Goal: Transaction & Acquisition: Download file/media

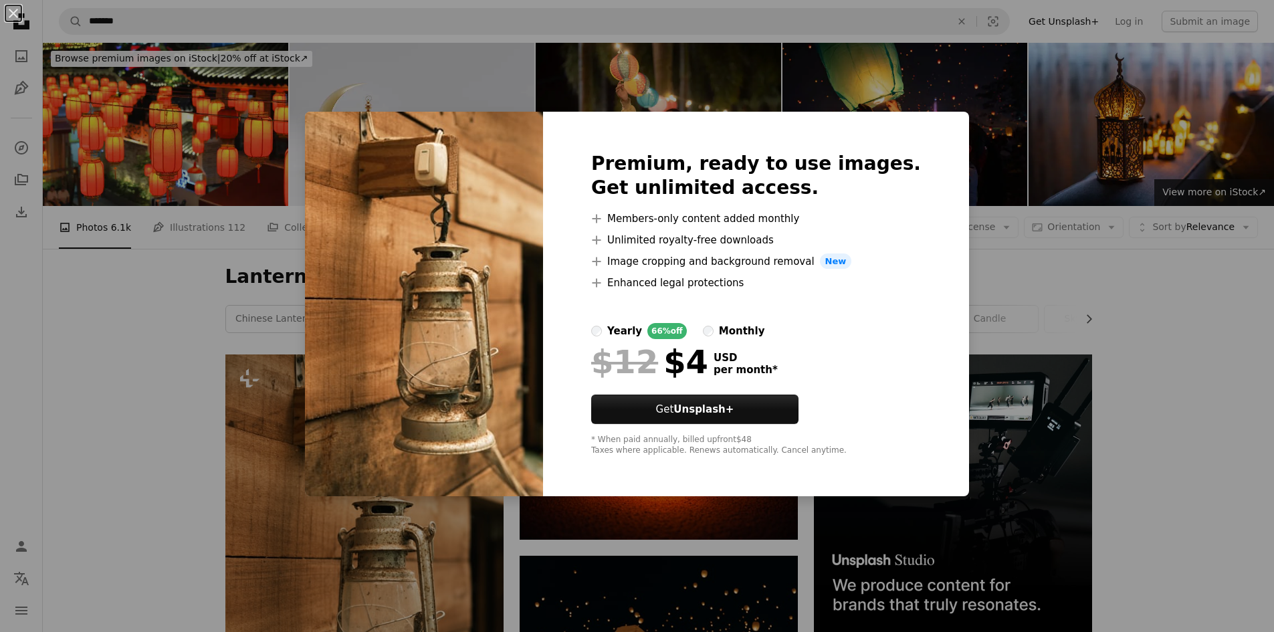
scroll to position [201, 0]
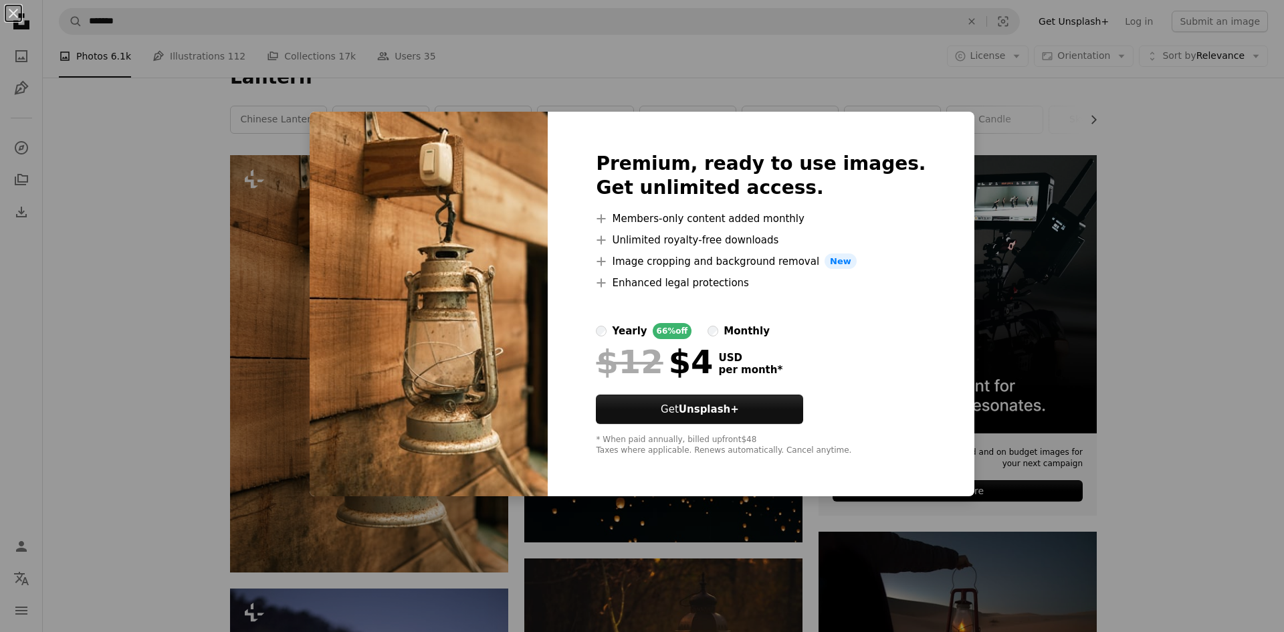
click at [1178, 207] on div "An X shape Premium, ready to use images. Get unlimited access. A plus sign Memb…" at bounding box center [642, 316] width 1284 height 632
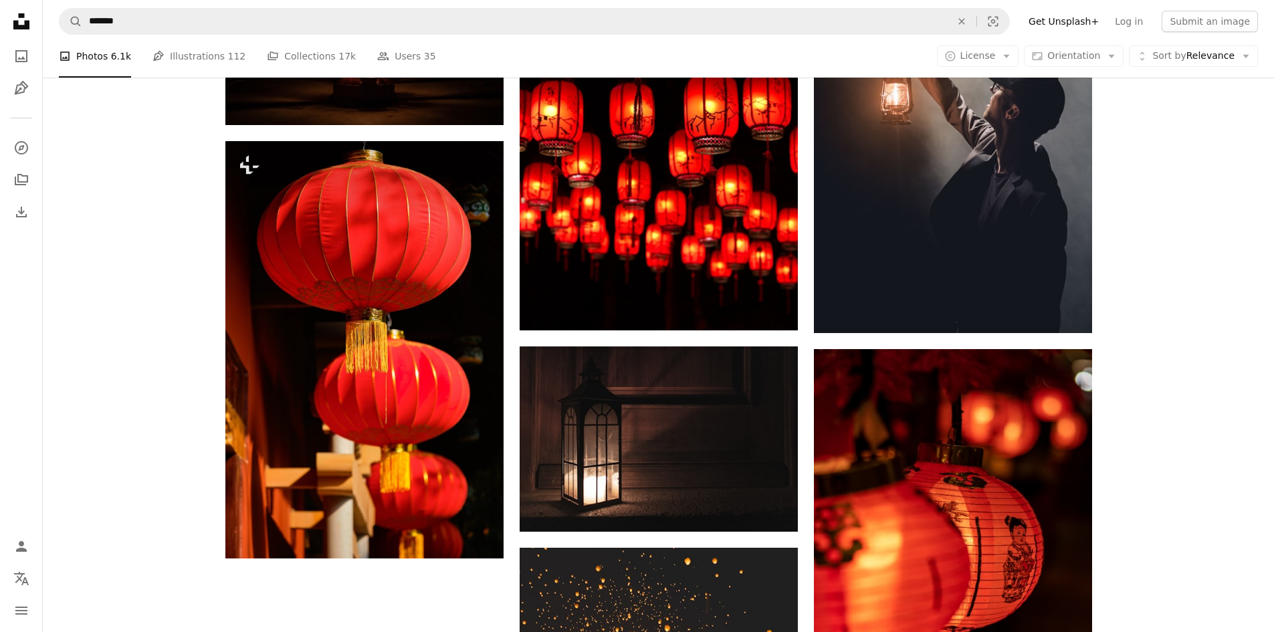
scroll to position [1854, 0]
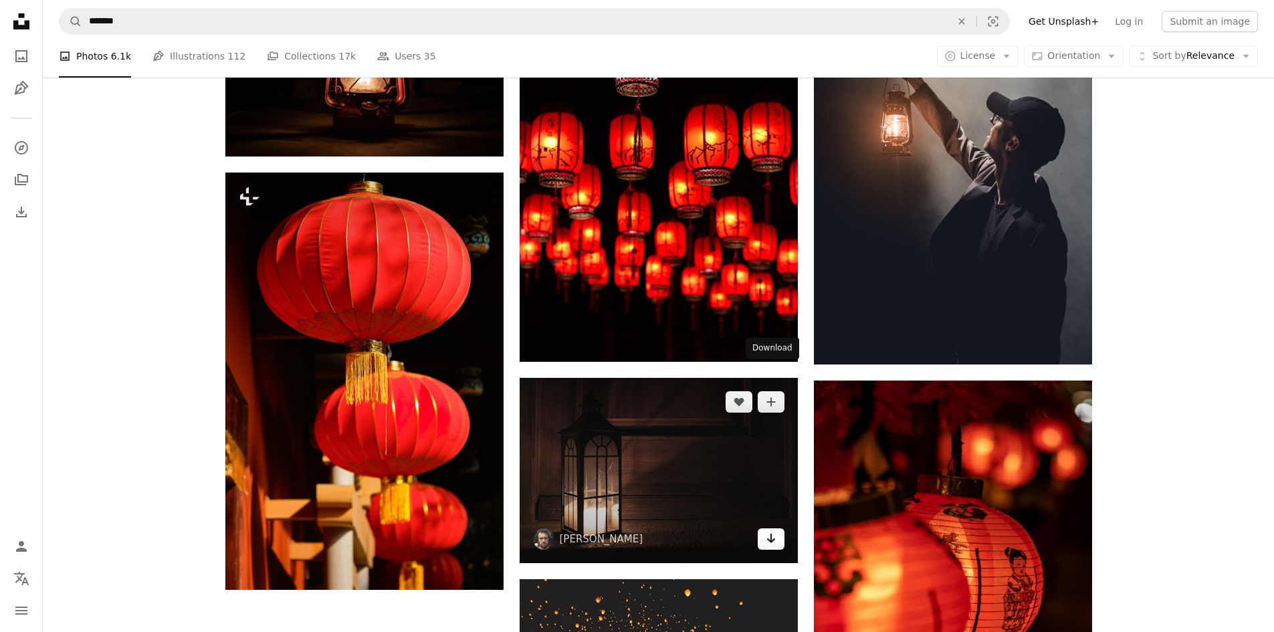
click at [773, 530] on icon "Arrow pointing down" at bounding box center [771, 538] width 11 height 16
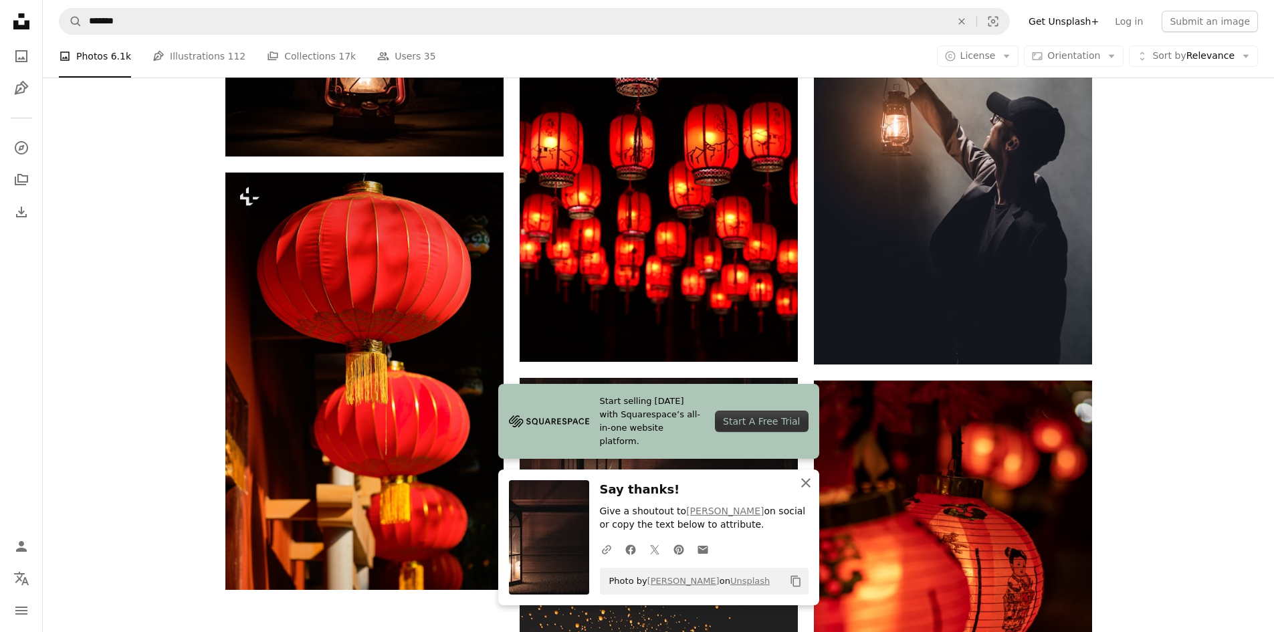
click at [807, 482] on icon "An X shape" at bounding box center [806, 483] width 16 height 16
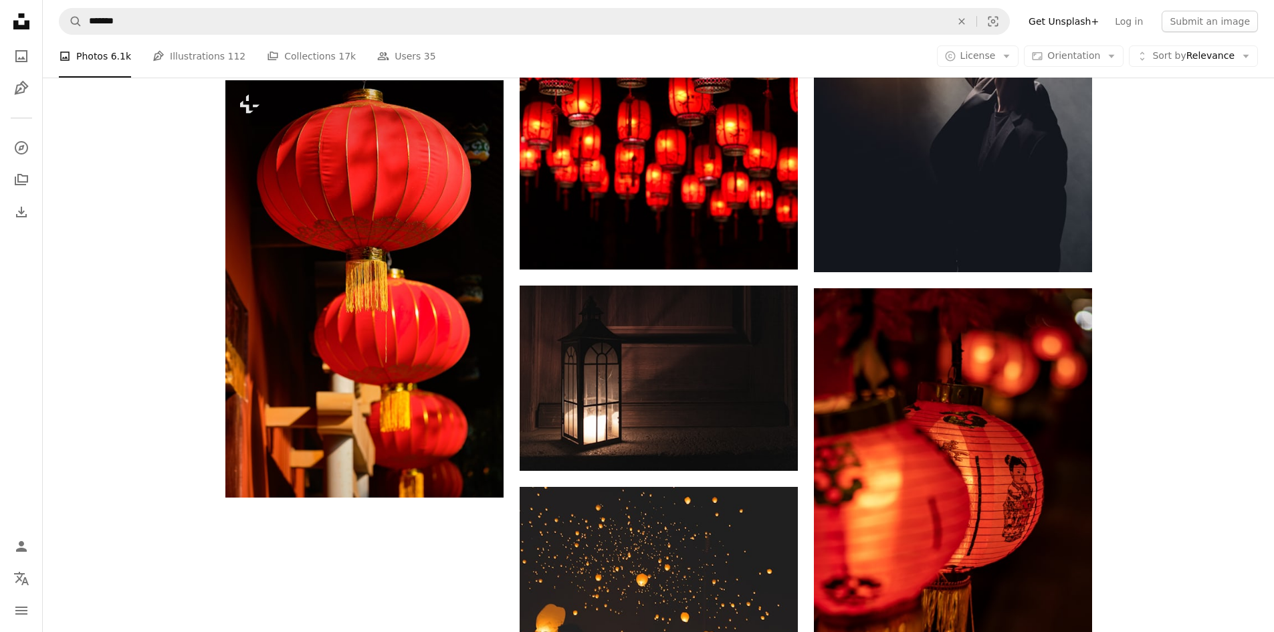
scroll to position [2122, 0]
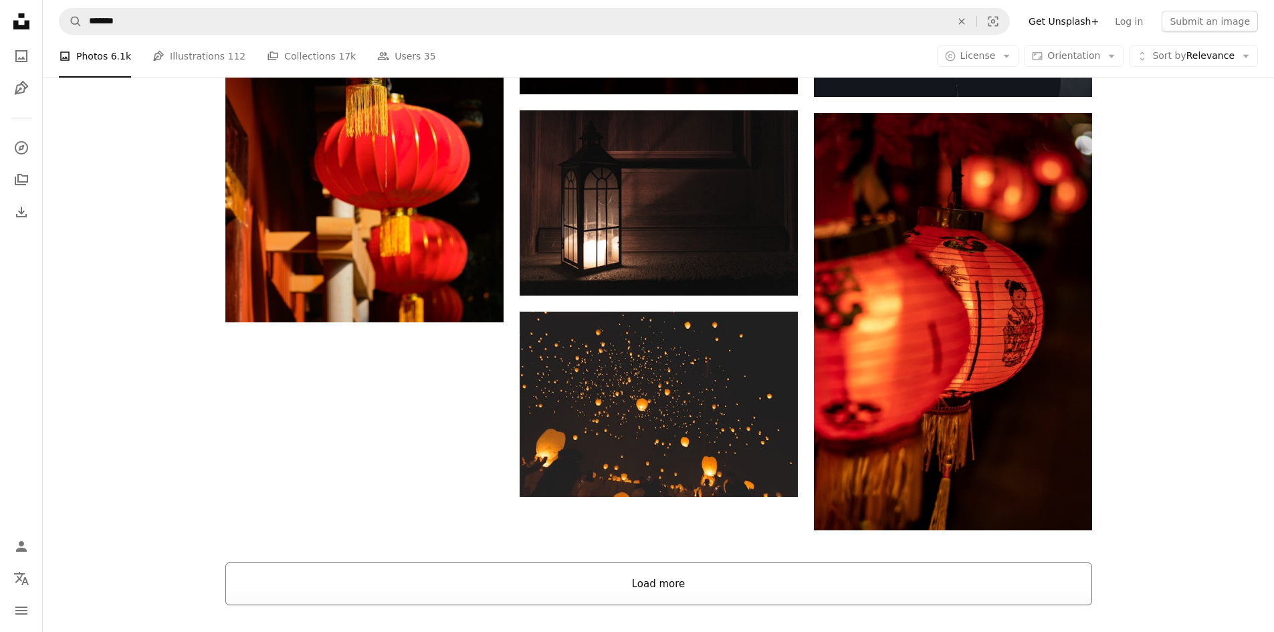
click at [687, 562] on button "Load more" at bounding box center [658, 583] width 867 height 43
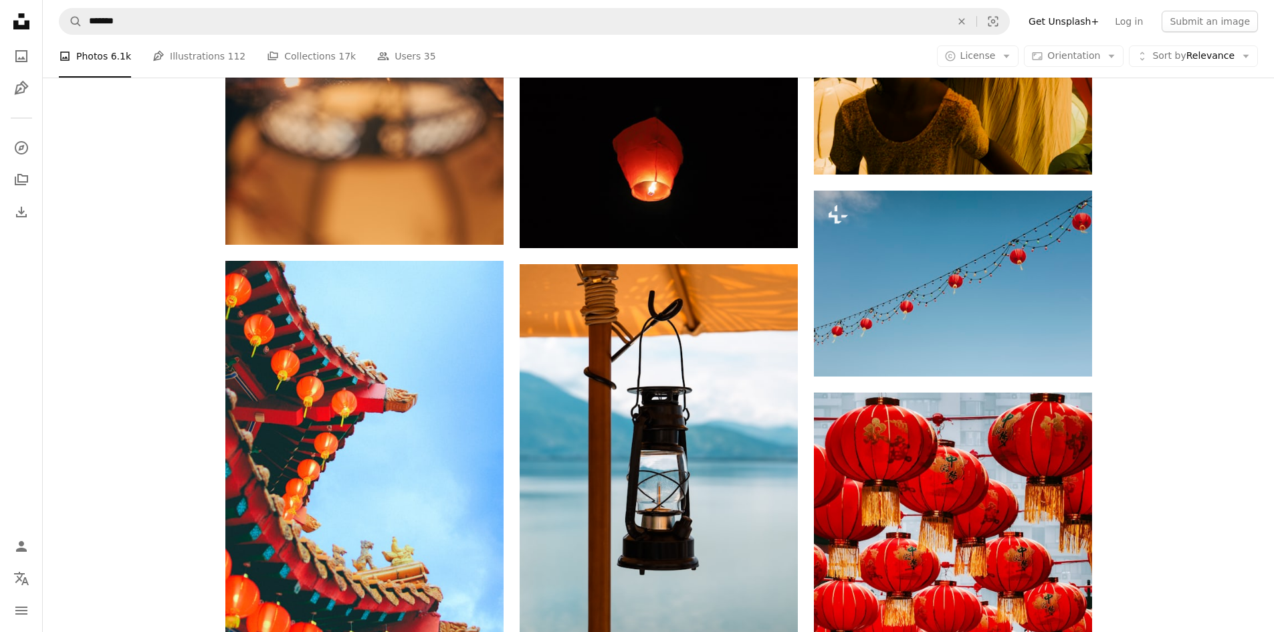
scroll to position [10415, 0]
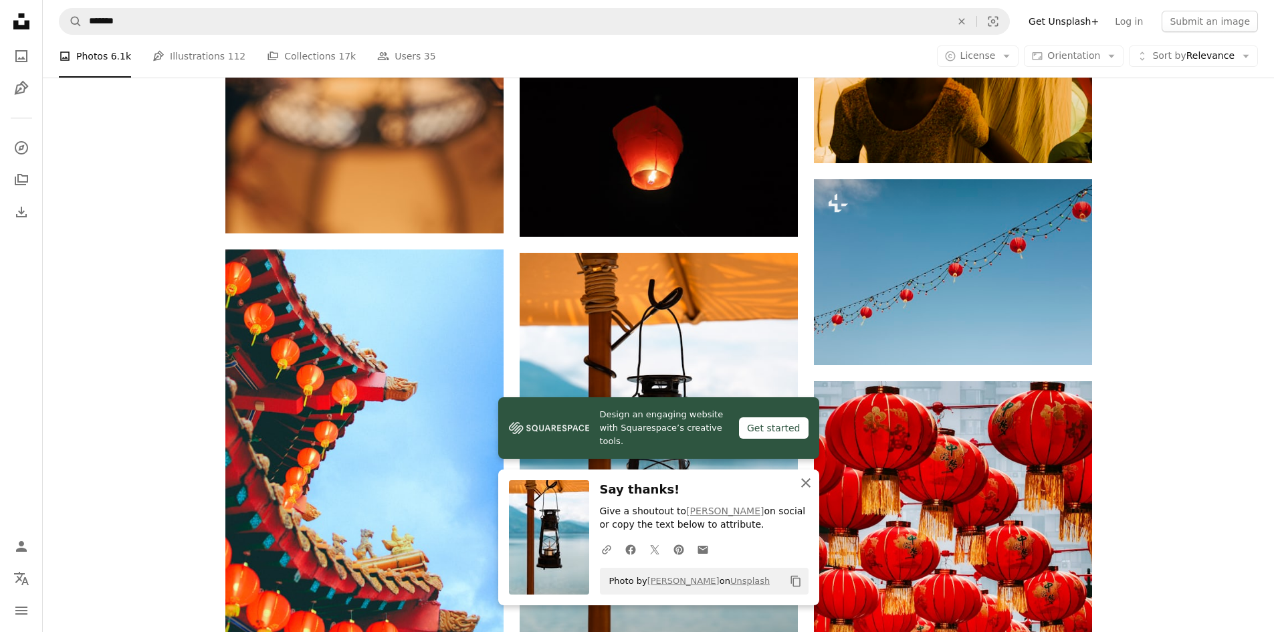
click at [806, 484] on icon "button" at bounding box center [805, 482] width 9 height 9
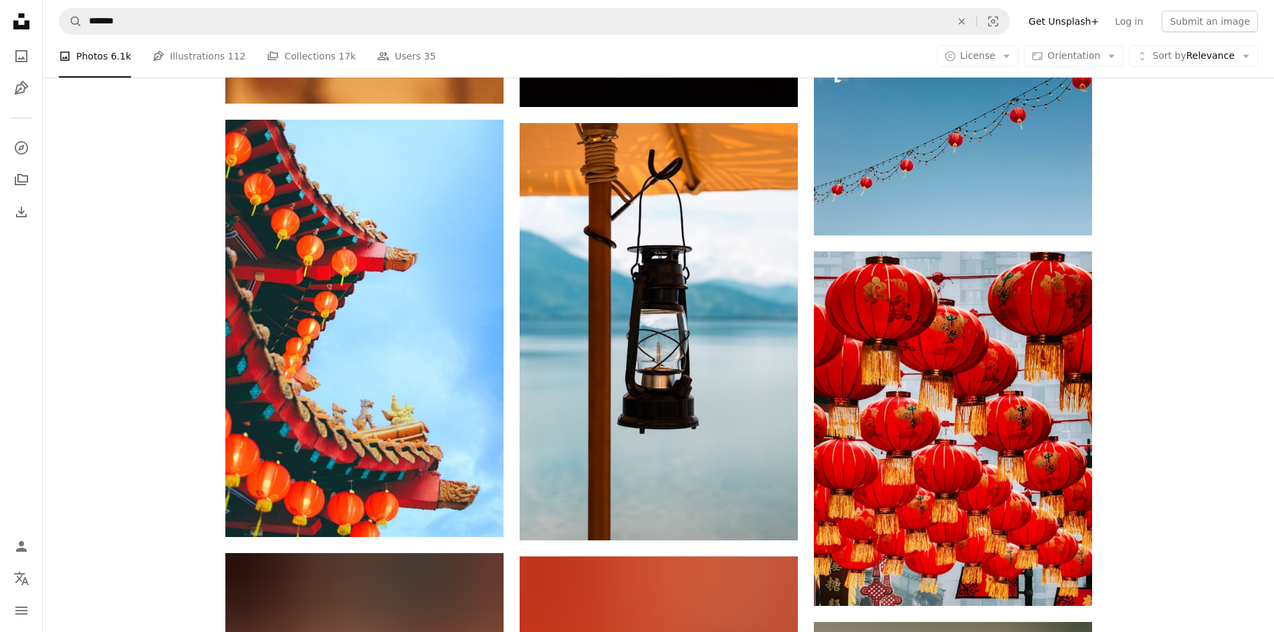
scroll to position [10615, 0]
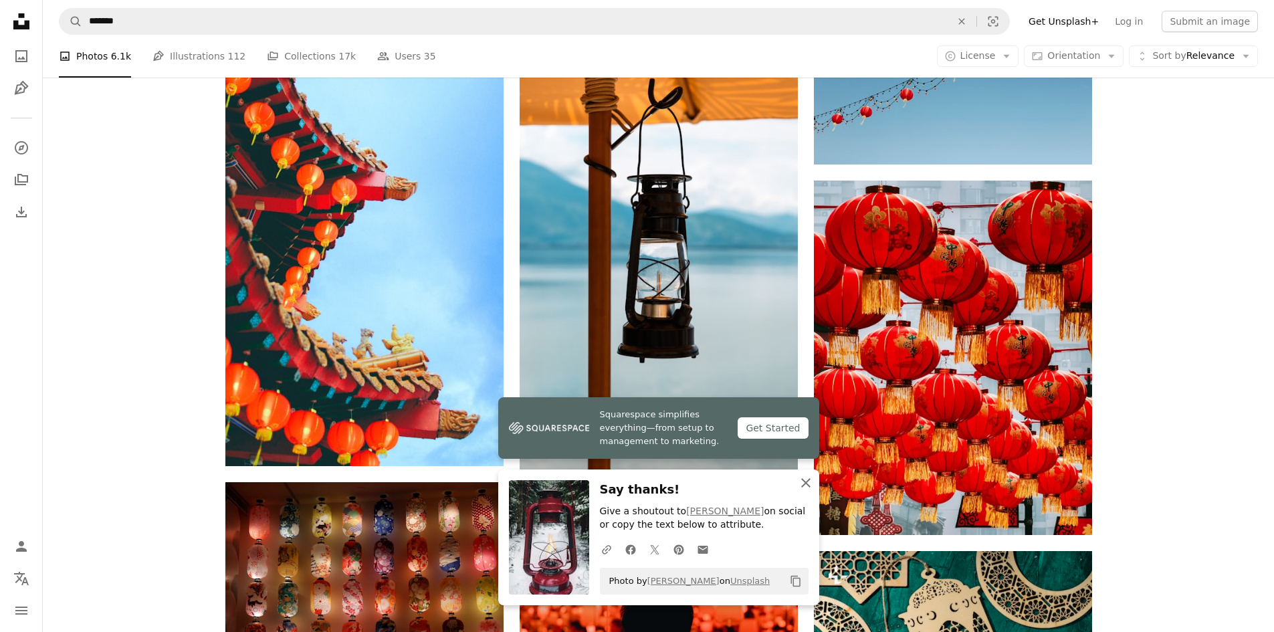
click at [807, 484] on icon "button" at bounding box center [805, 482] width 9 height 9
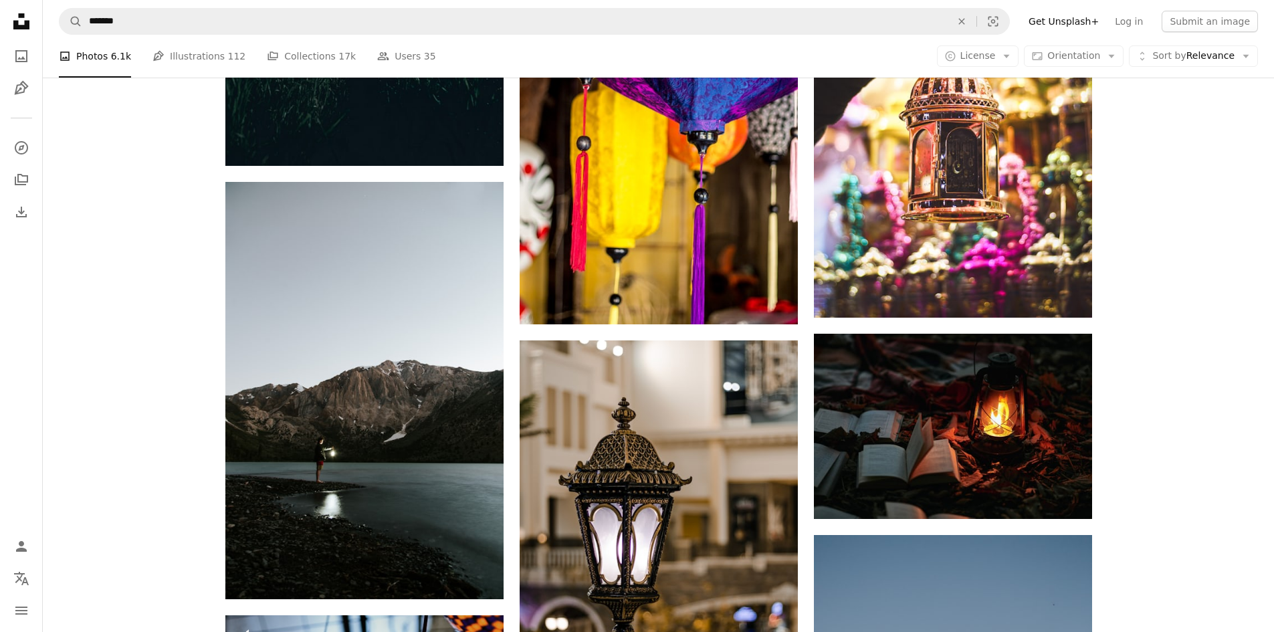
scroll to position [6001, 0]
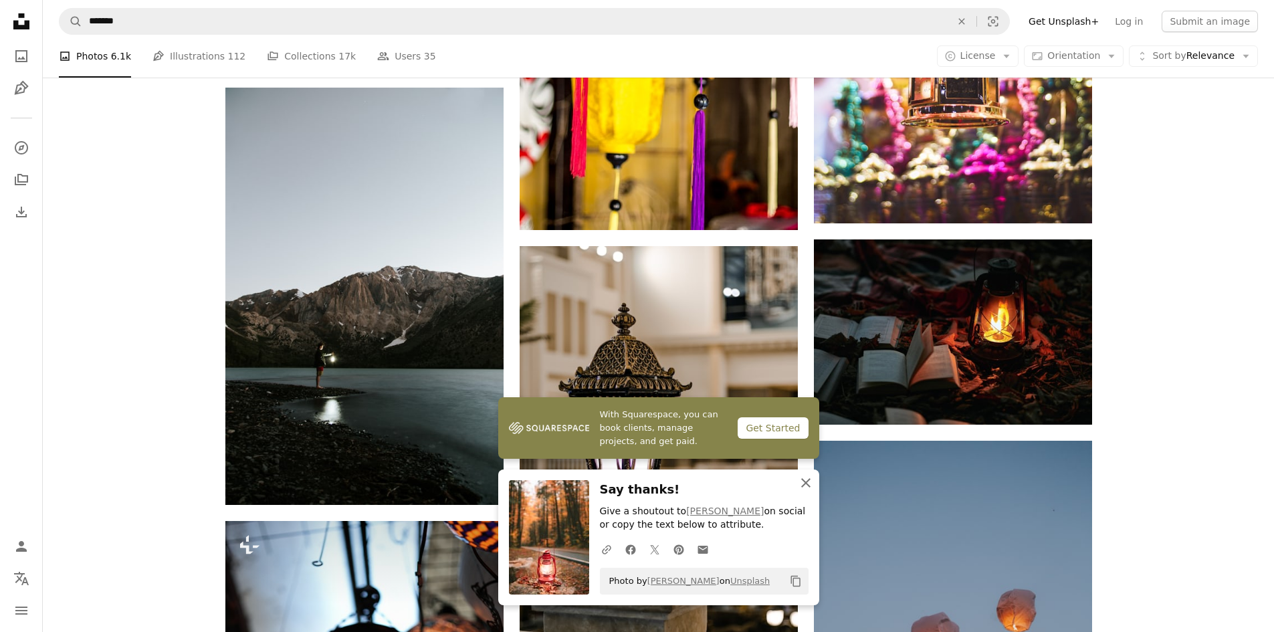
click at [806, 482] on icon "button" at bounding box center [805, 482] width 9 height 9
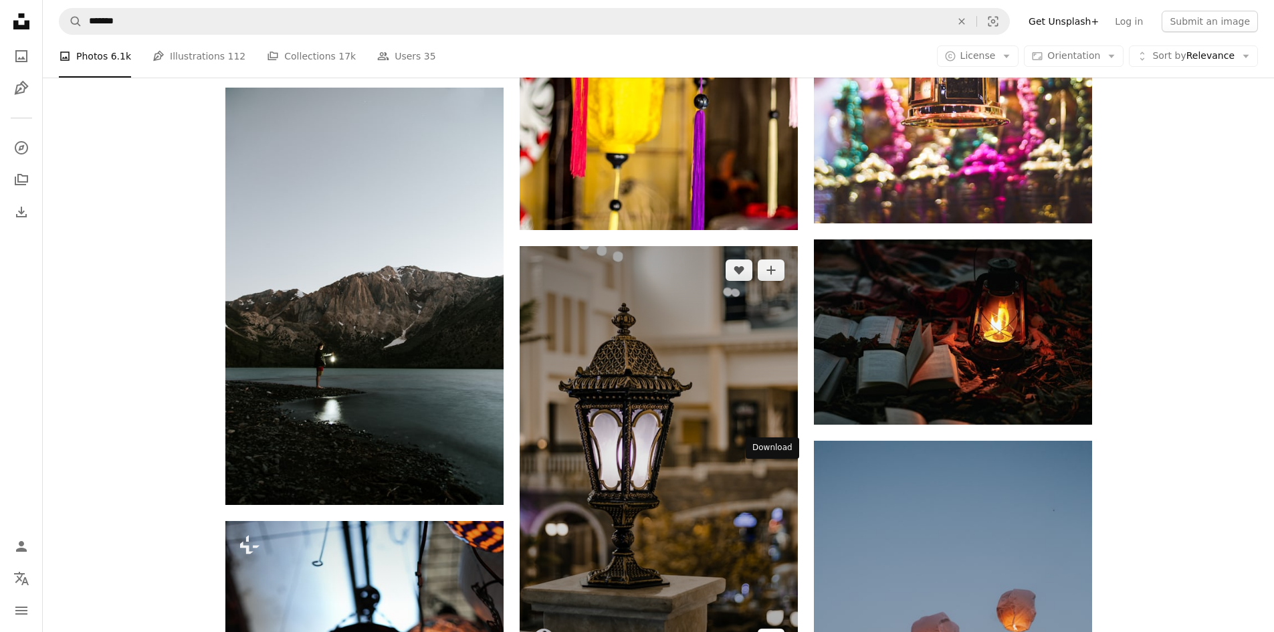
click at [766, 631] on icon "Arrow pointing down" at bounding box center [771, 639] width 11 height 16
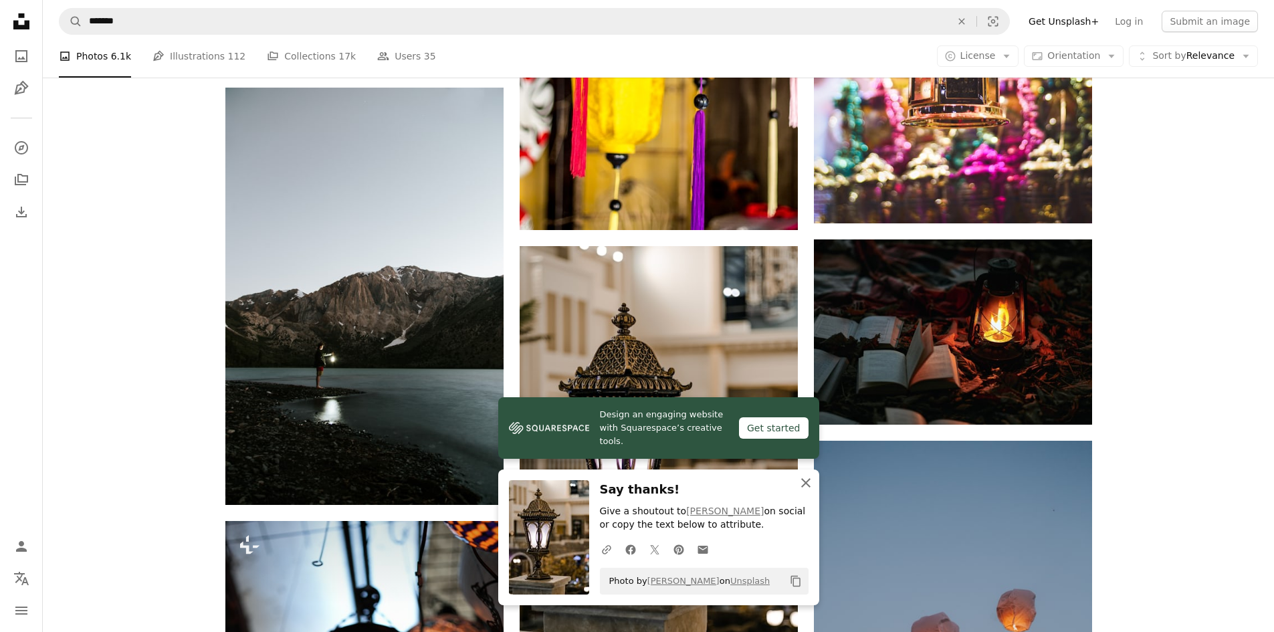
click at [806, 484] on icon "An X shape" at bounding box center [806, 483] width 16 height 16
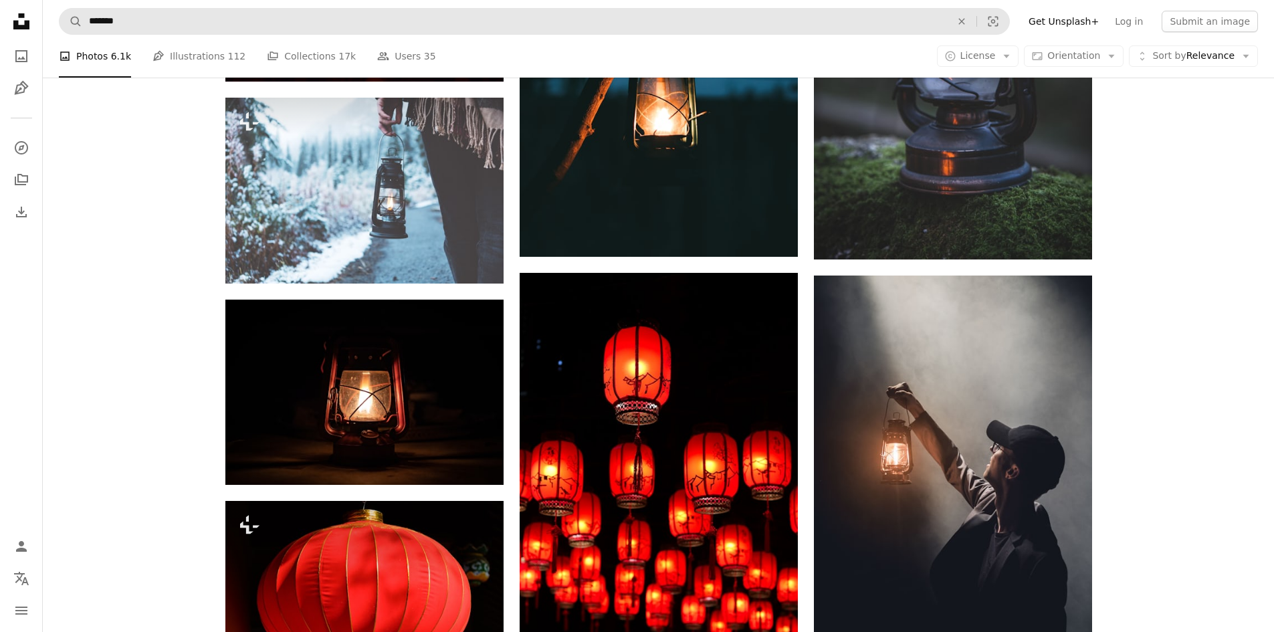
scroll to position [1386, 0]
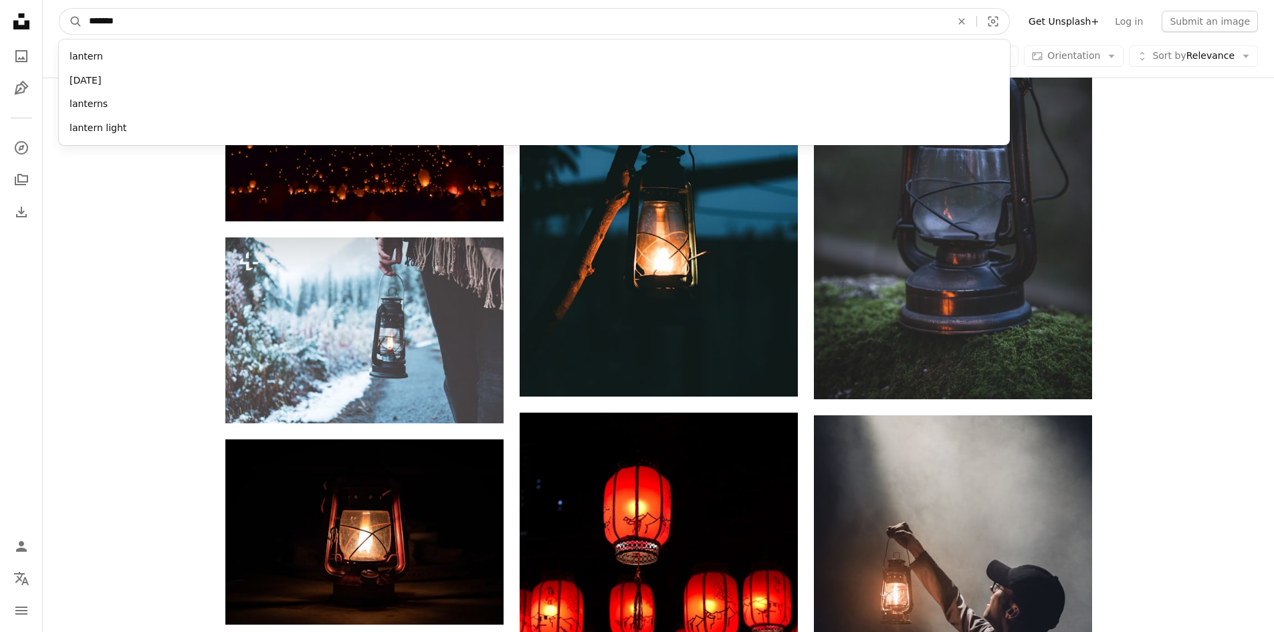
drag, startPoint x: 129, startPoint y: 23, endPoint x: 15, endPoint y: 25, distance: 114.4
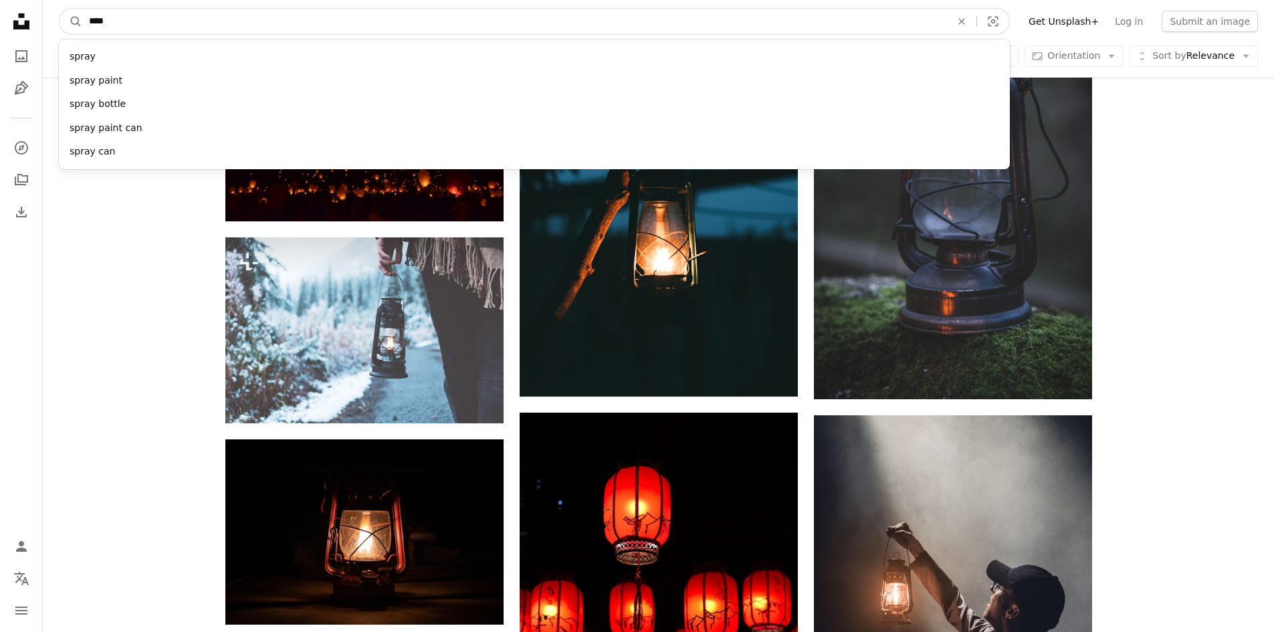
type input "*****"
click button "A magnifying glass" at bounding box center [71, 21] width 23 height 25
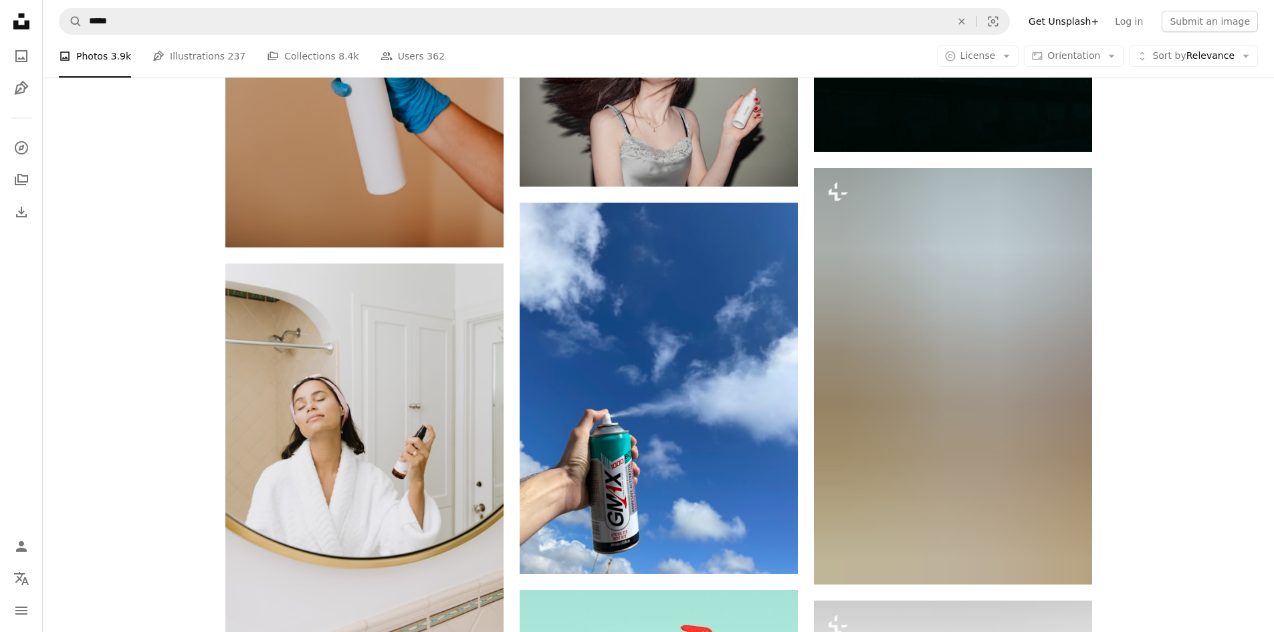
scroll to position [869, 0]
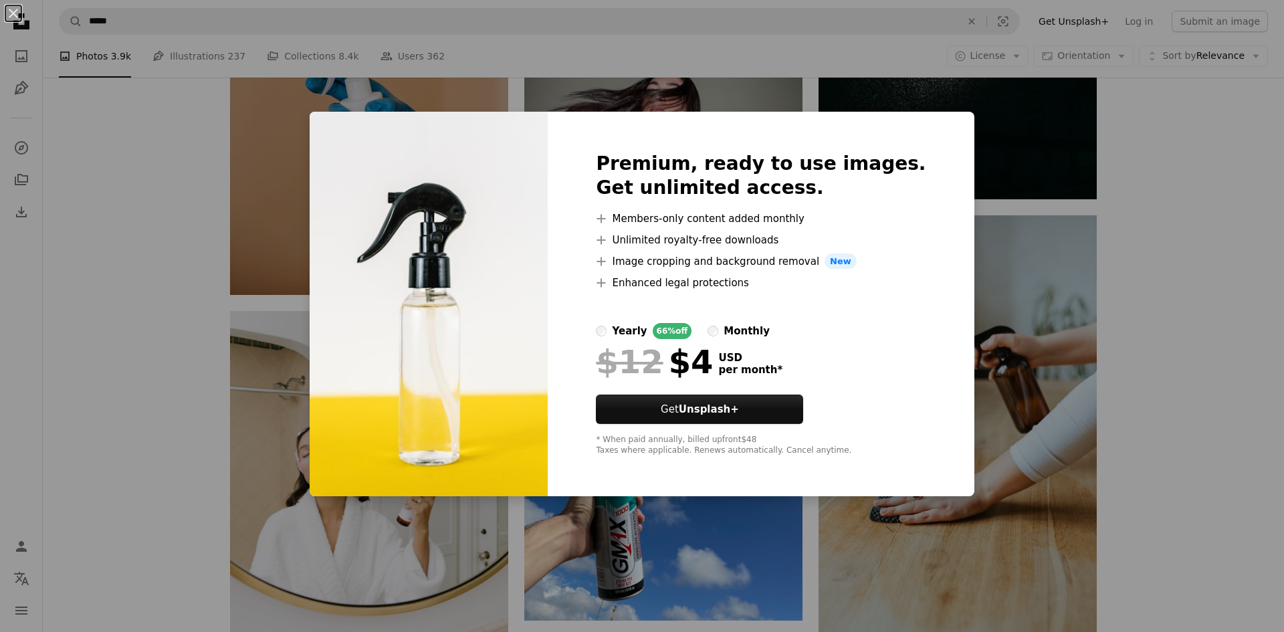
click at [1221, 244] on div "An X shape Premium, ready to use images. Get unlimited access. A plus sign Memb…" at bounding box center [642, 316] width 1284 height 632
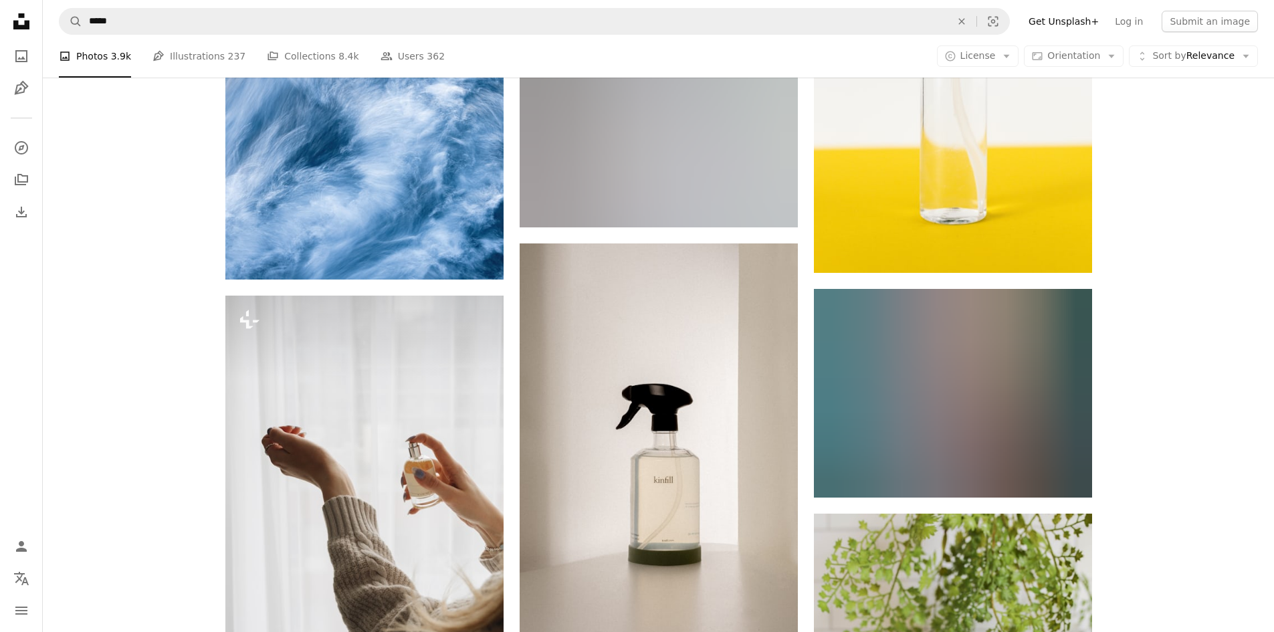
scroll to position [1605, 0]
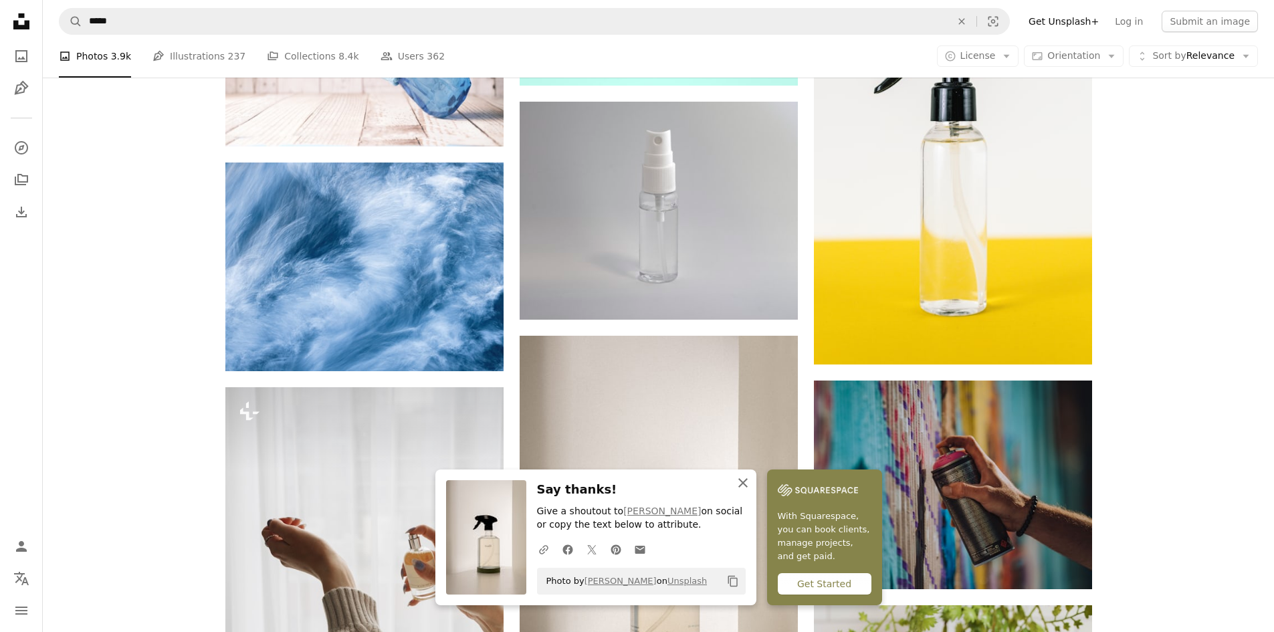
click at [748, 485] on icon "button" at bounding box center [742, 482] width 9 height 9
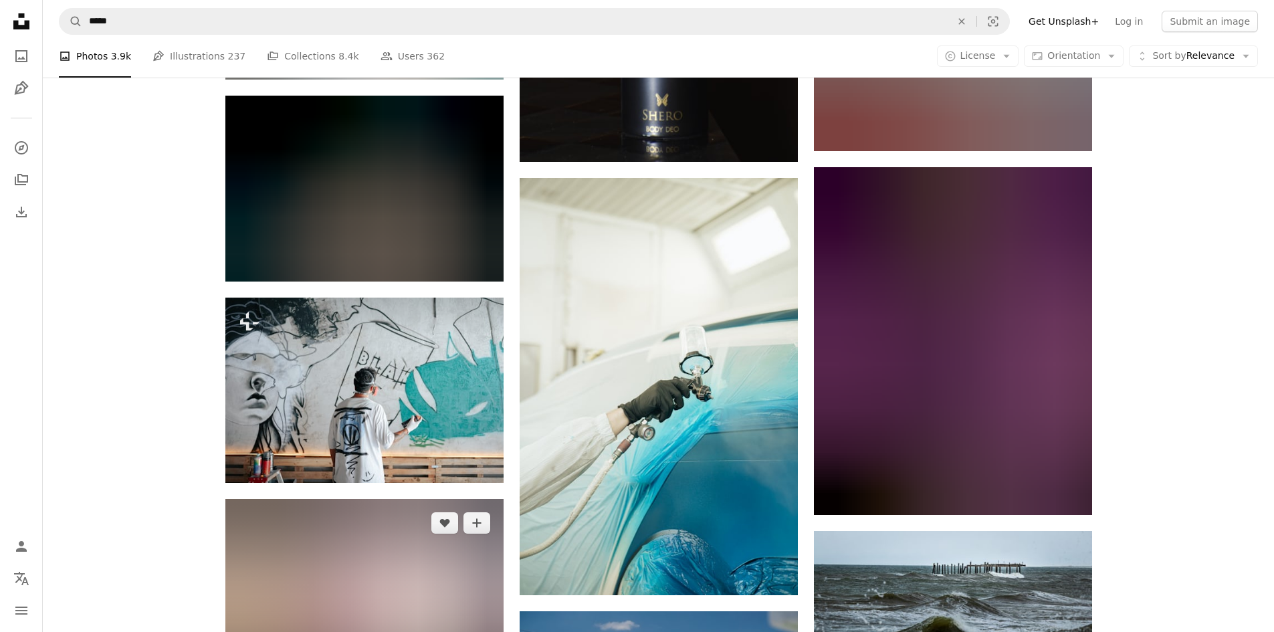
scroll to position [37116, 0]
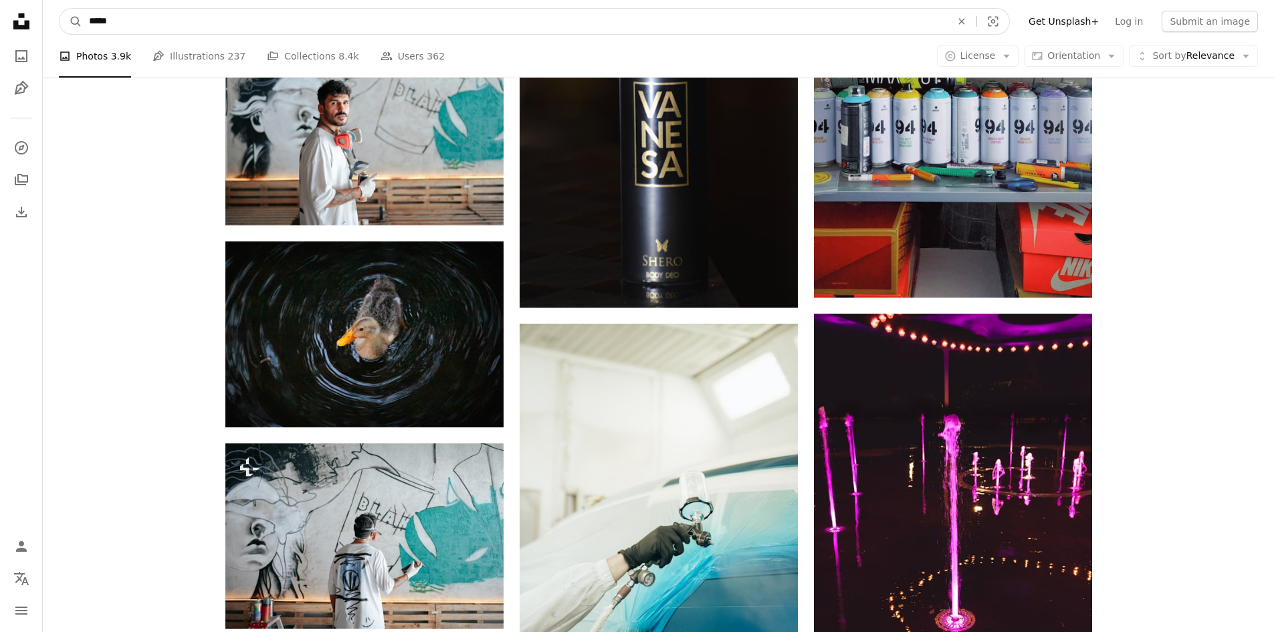
click at [122, 22] on input "*****" at bounding box center [514, 21] width 865 height 25
type input "**********"
click button "A magnifying glass" at bounding box center [71, 21] width 23 height 25
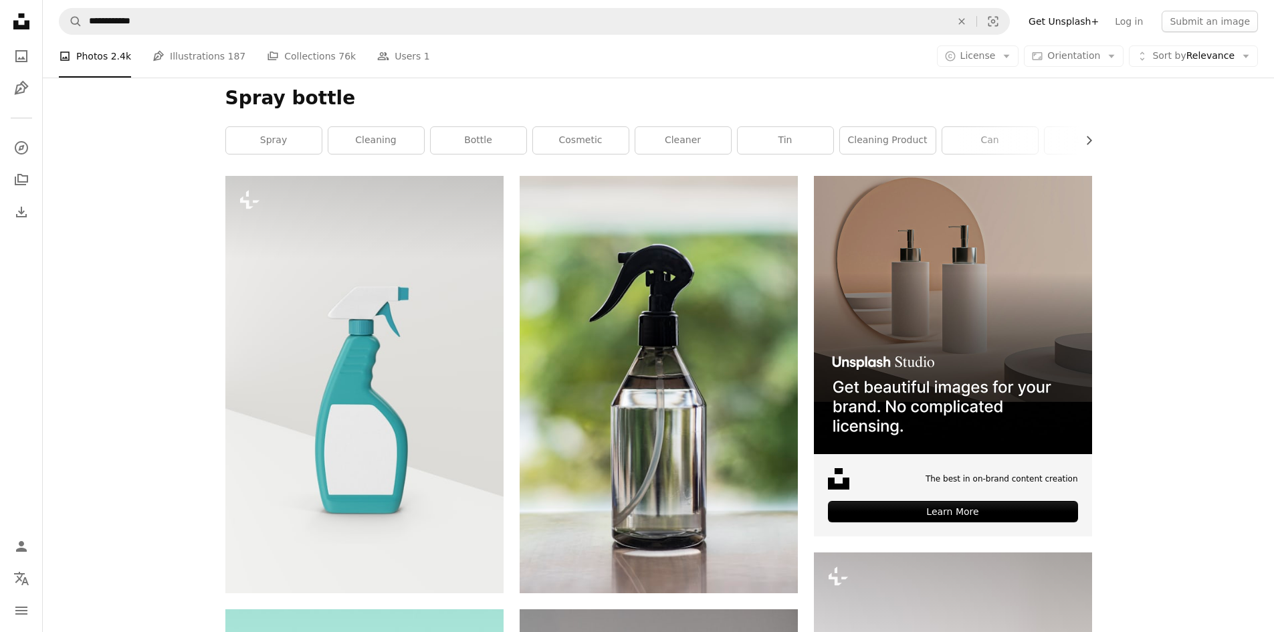
scroll to position [268, 0]
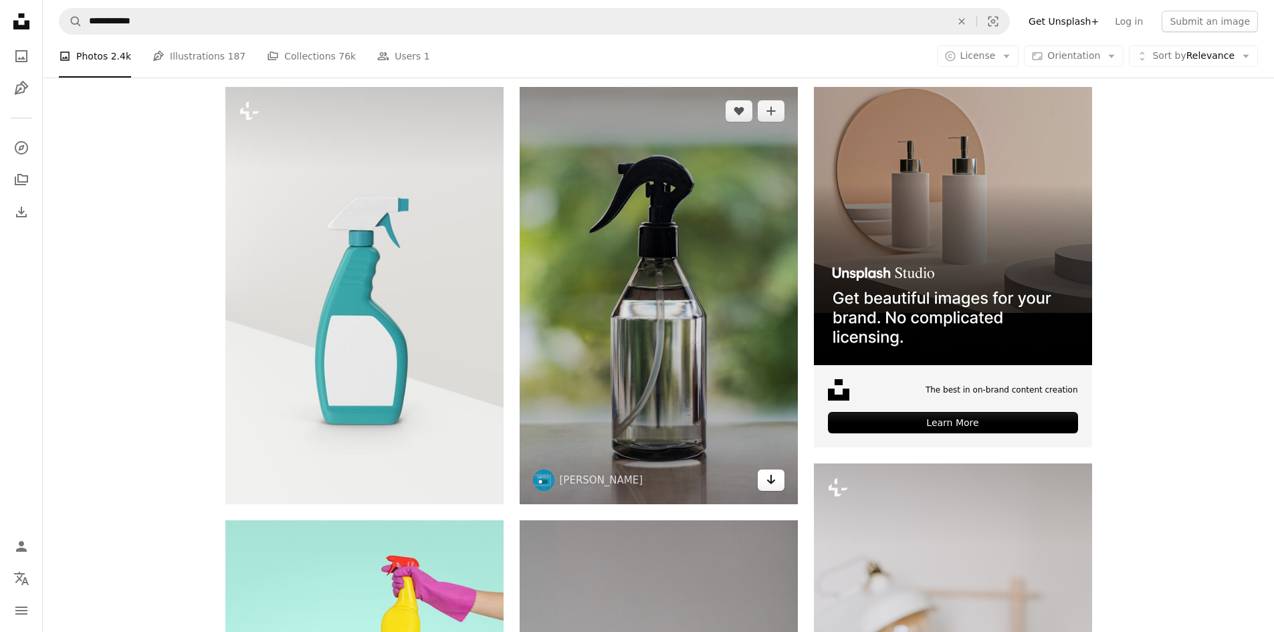
click at [769, 471] on icon "Arrow pointing down" at bounding box center [771, 479] width 11 height 16
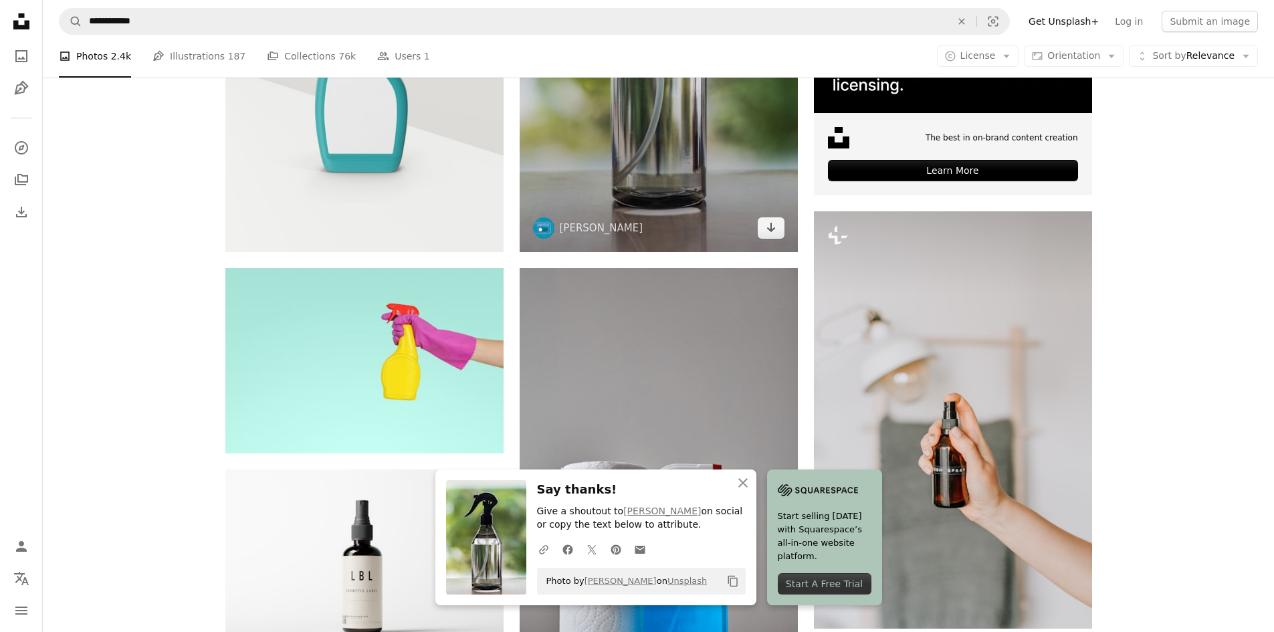
scroll to position [602, 0]
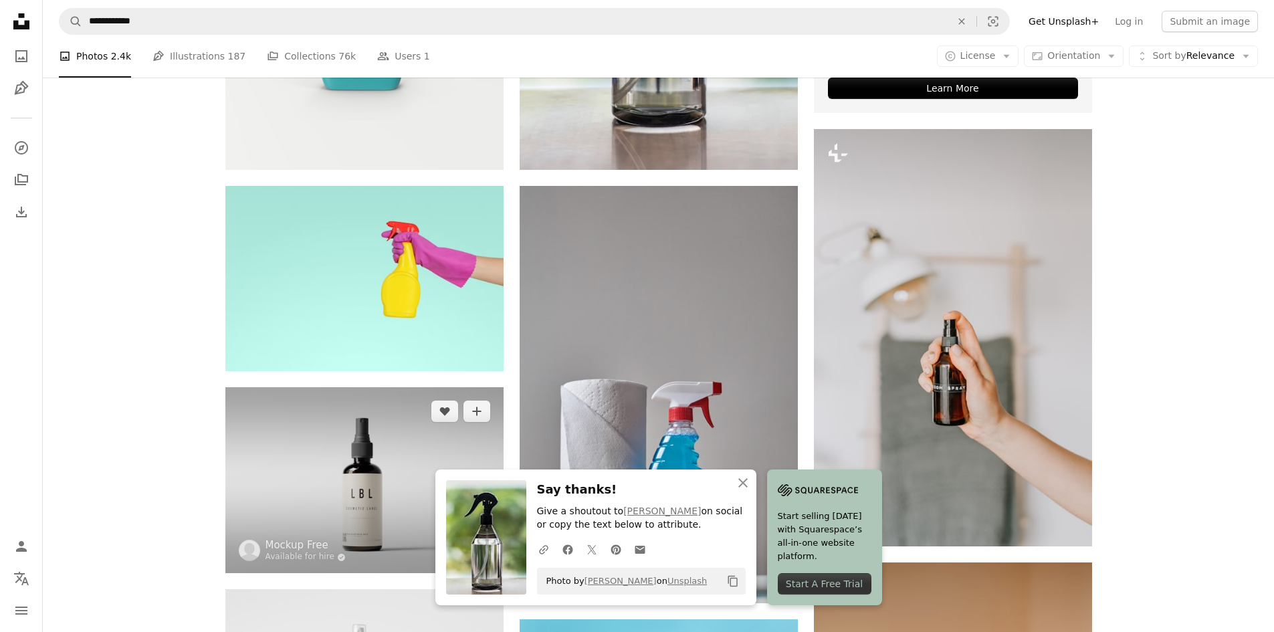
click at [478, 540] on icon "Arrow pointing down" at bounding box center [476, 548] width 11 height 16
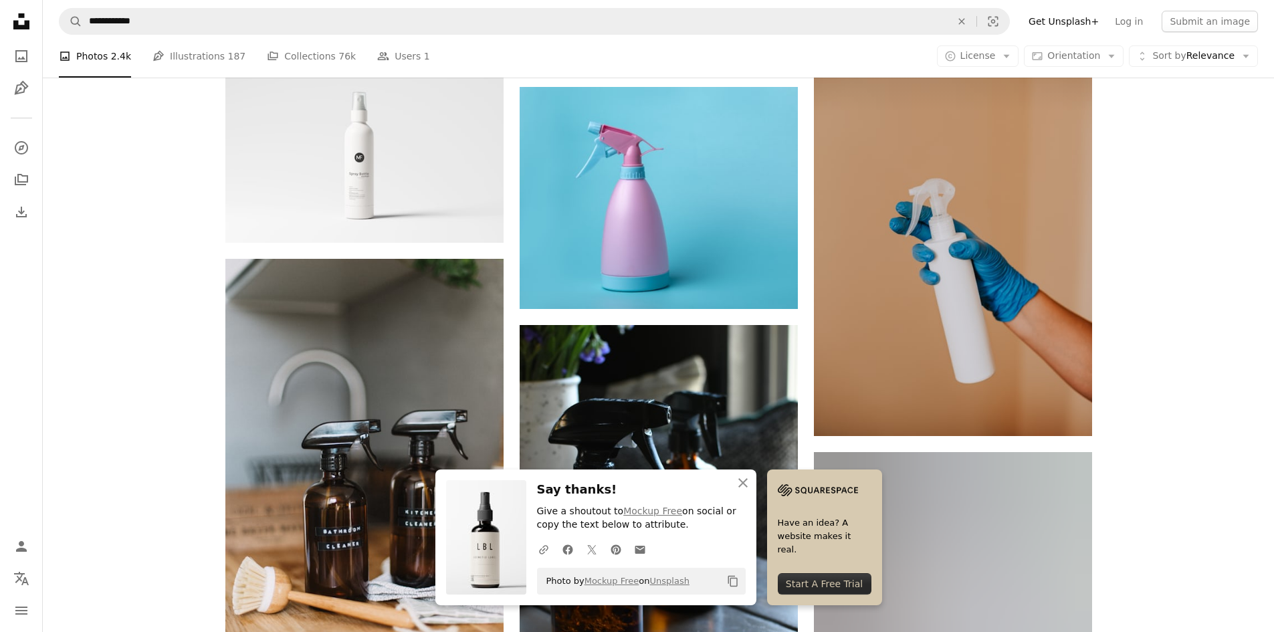
scroll to position [1137, 0]
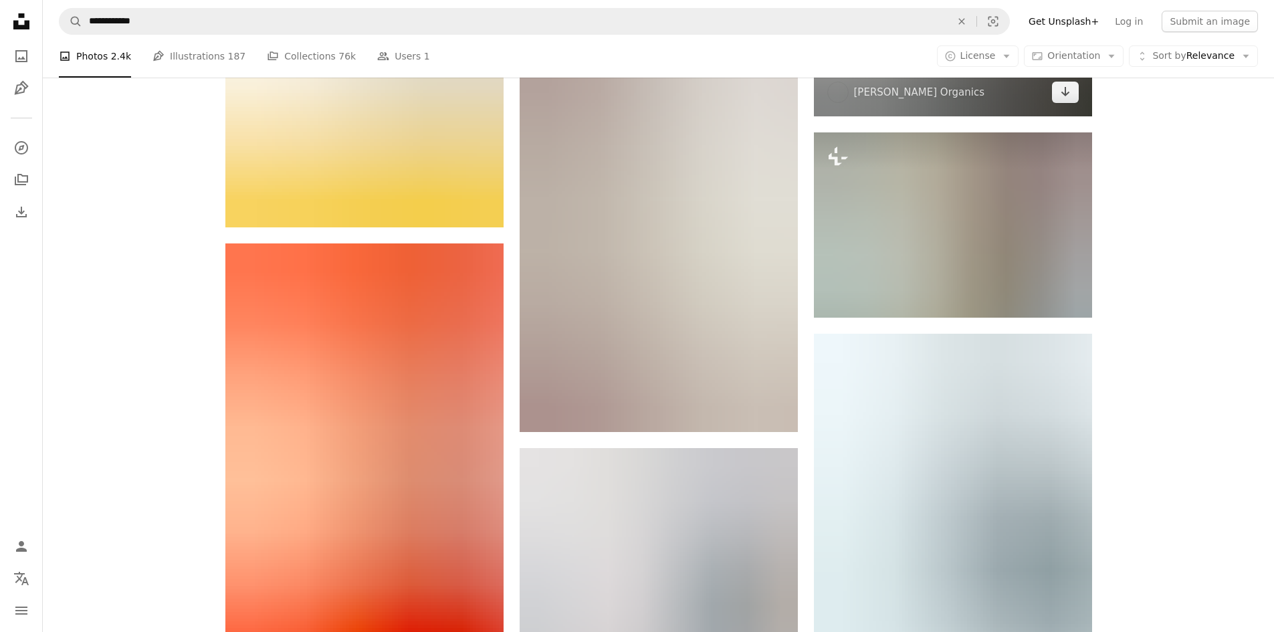
scroll to position [2140, 0]
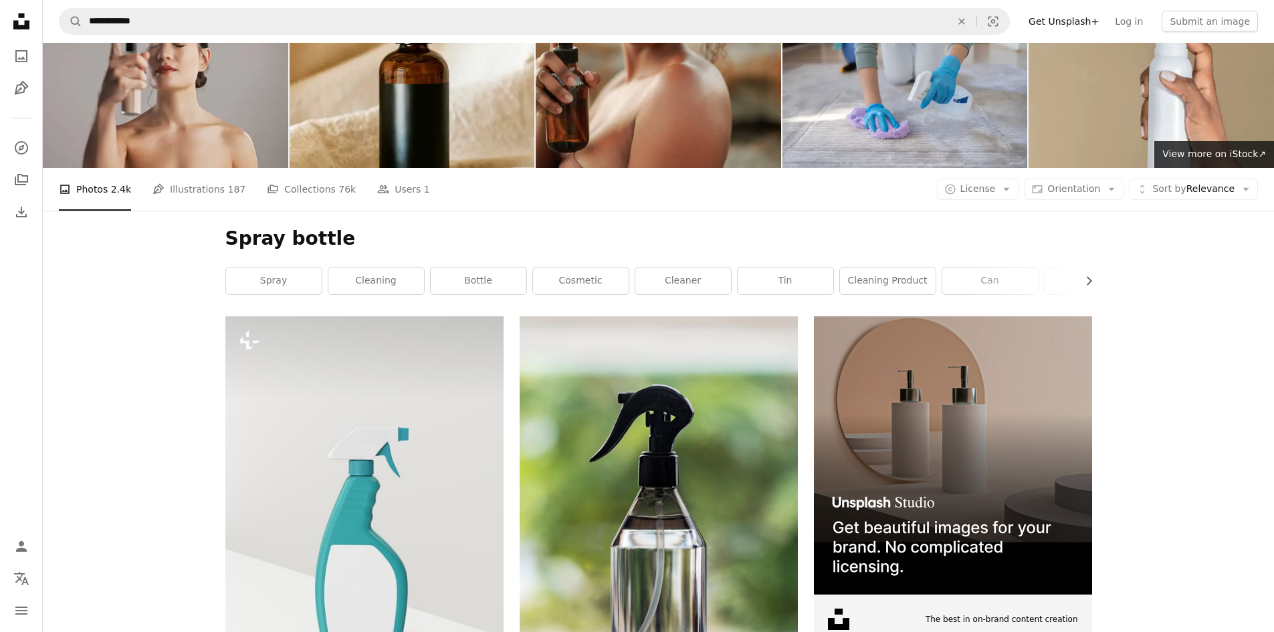
scroll to position [0, 0]
